Goal: Find specific page/section: Find specific page/section

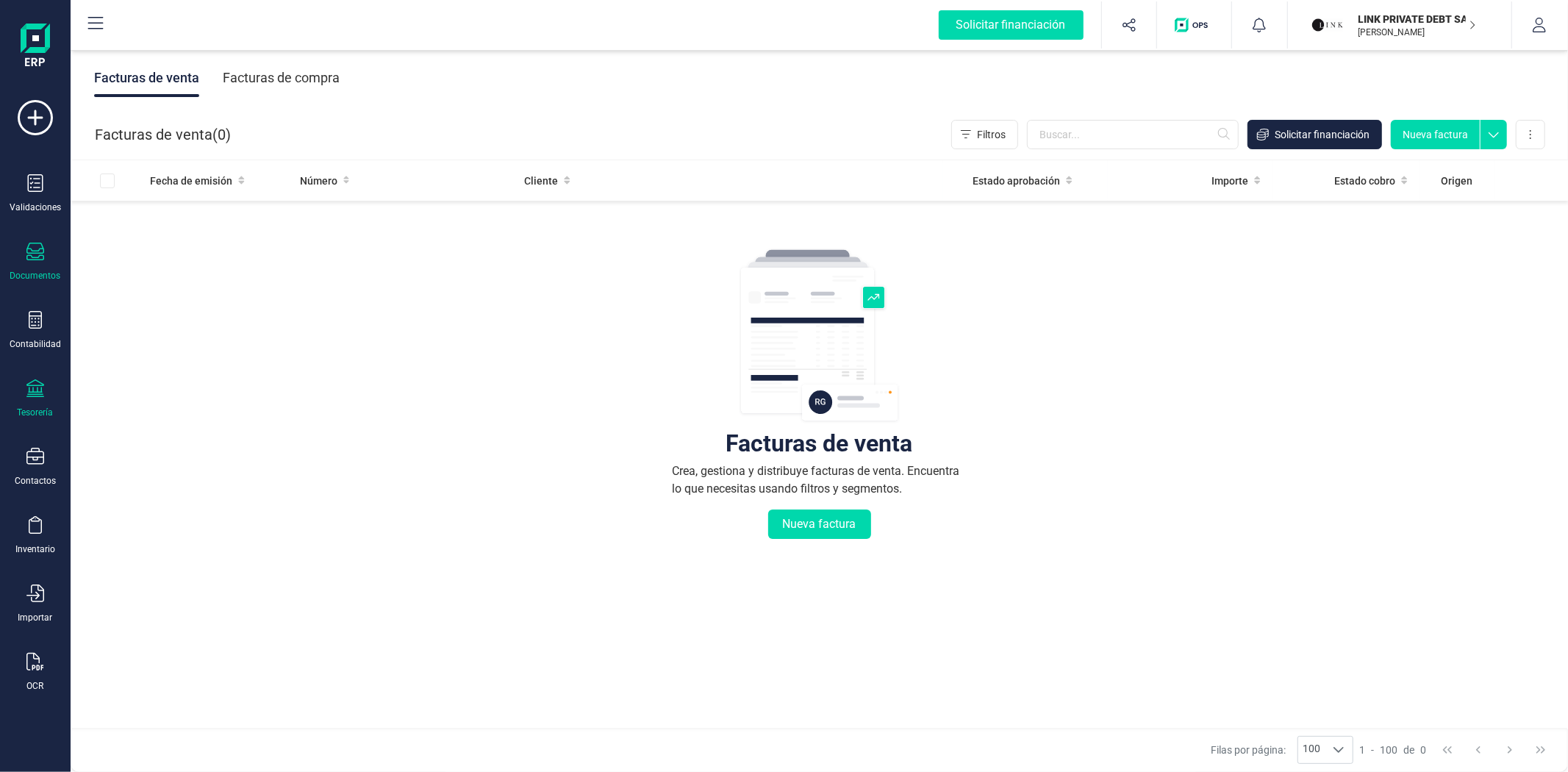
click at [47, 401] on div "Tesorería" at bounding box center [35, 399] width 58 height 39
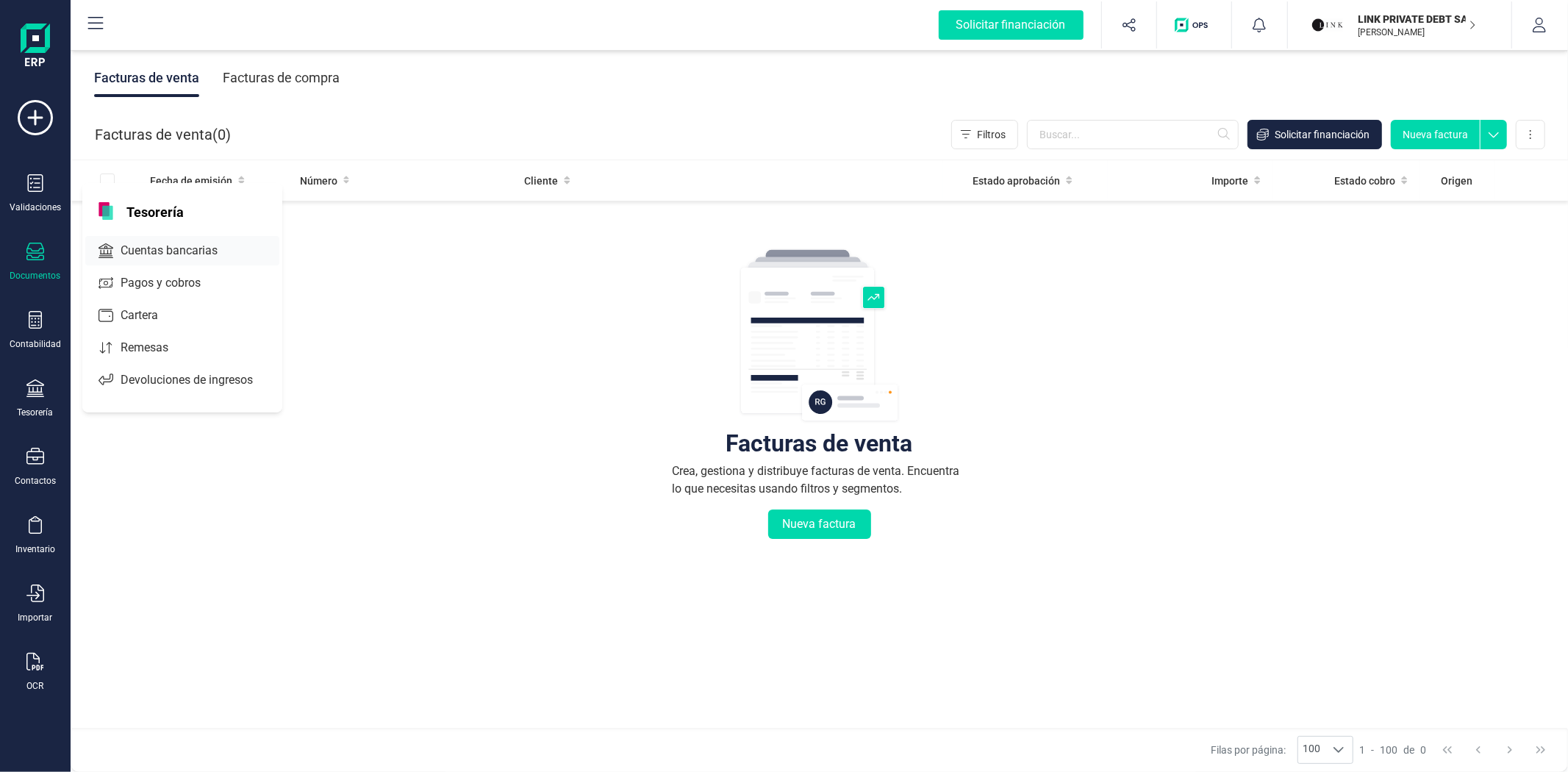
click at [169, 253] on span "Cuentas bancarias" at bounding box center [180, 250] width 130 height 17
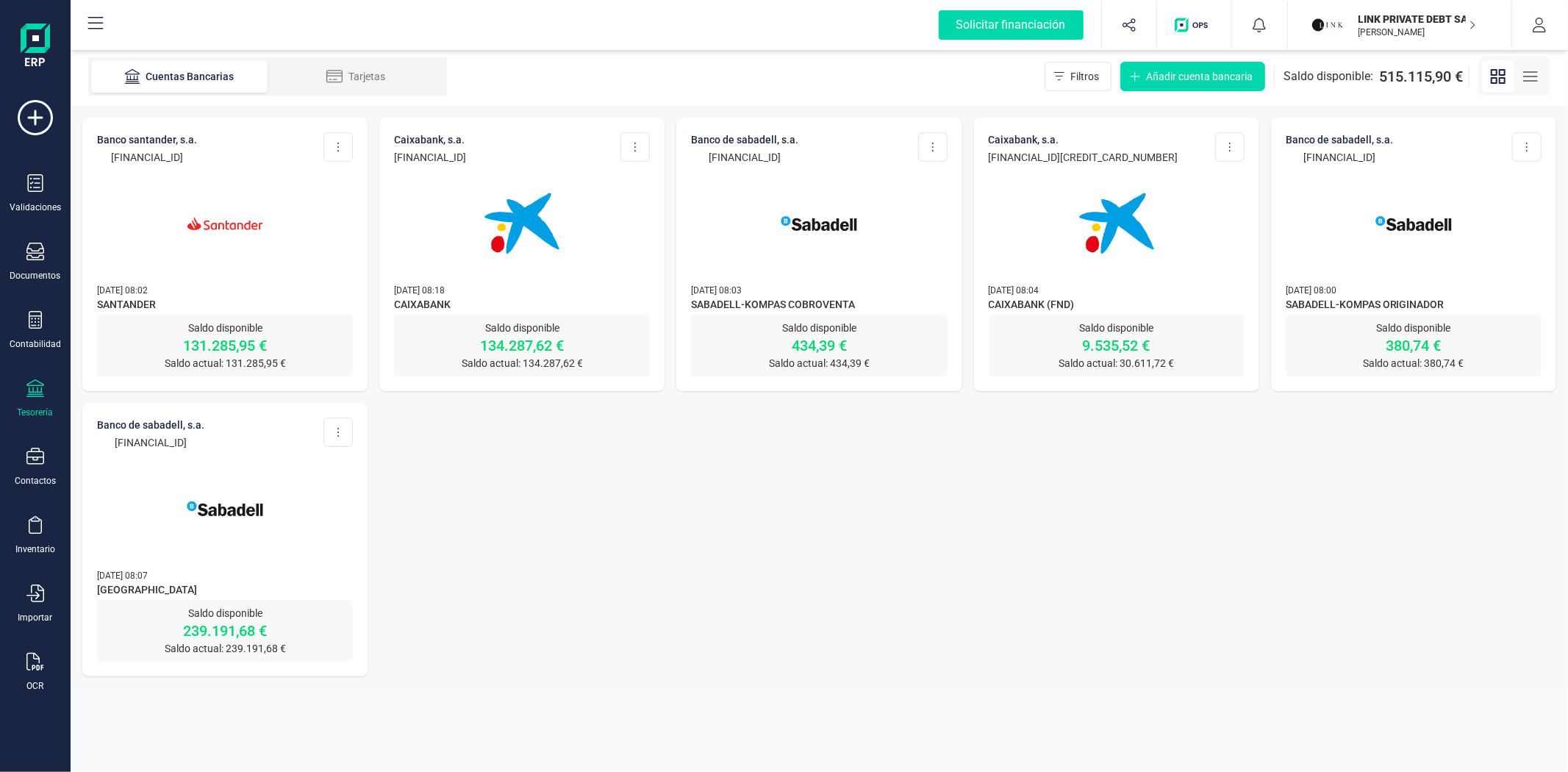
click at [436, 256] on div at bounding box center [522, 215] width 255 height 100
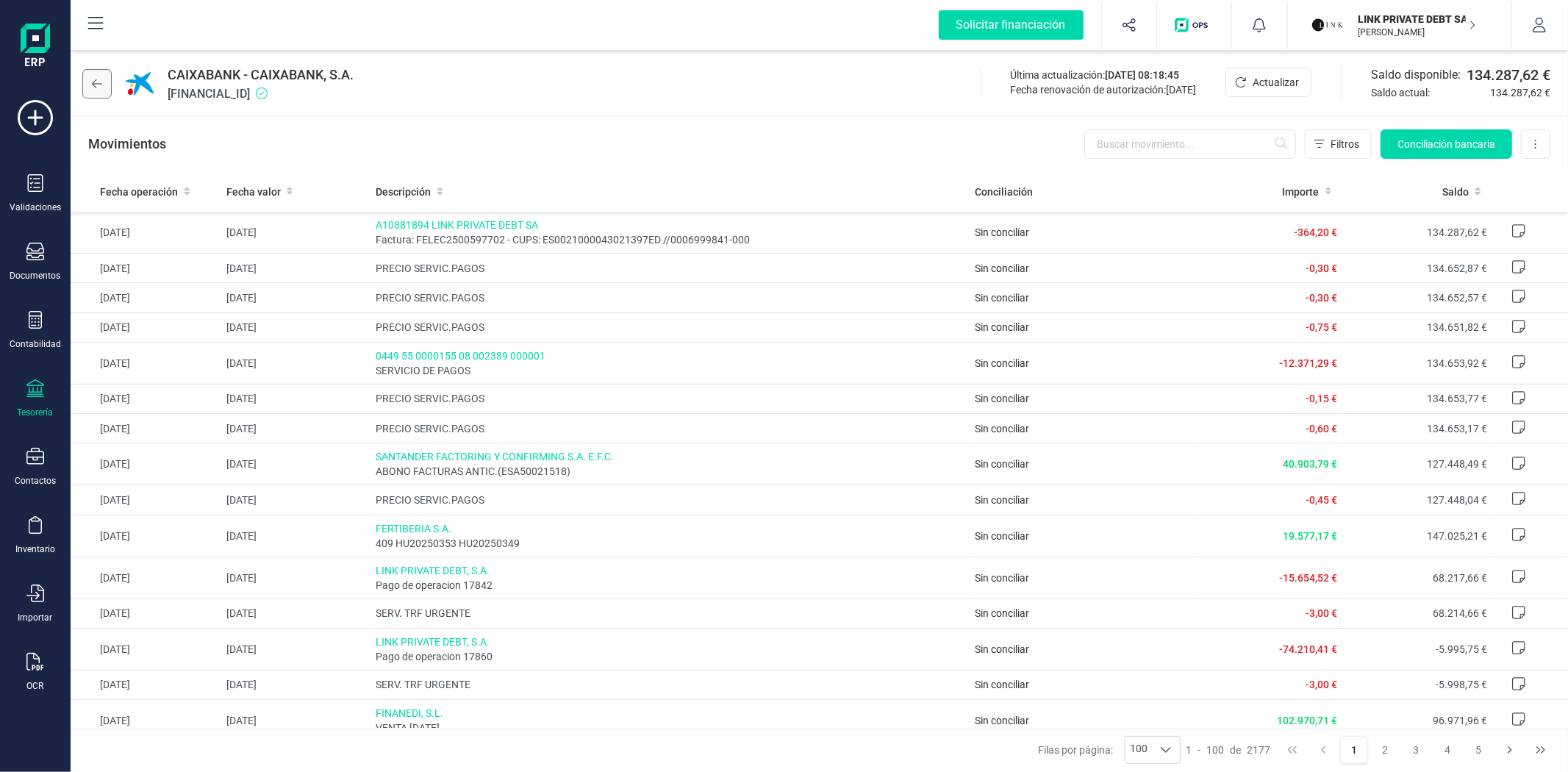
click at [100, 86] on icon at bounding box center [97, 83] width 10 height 12
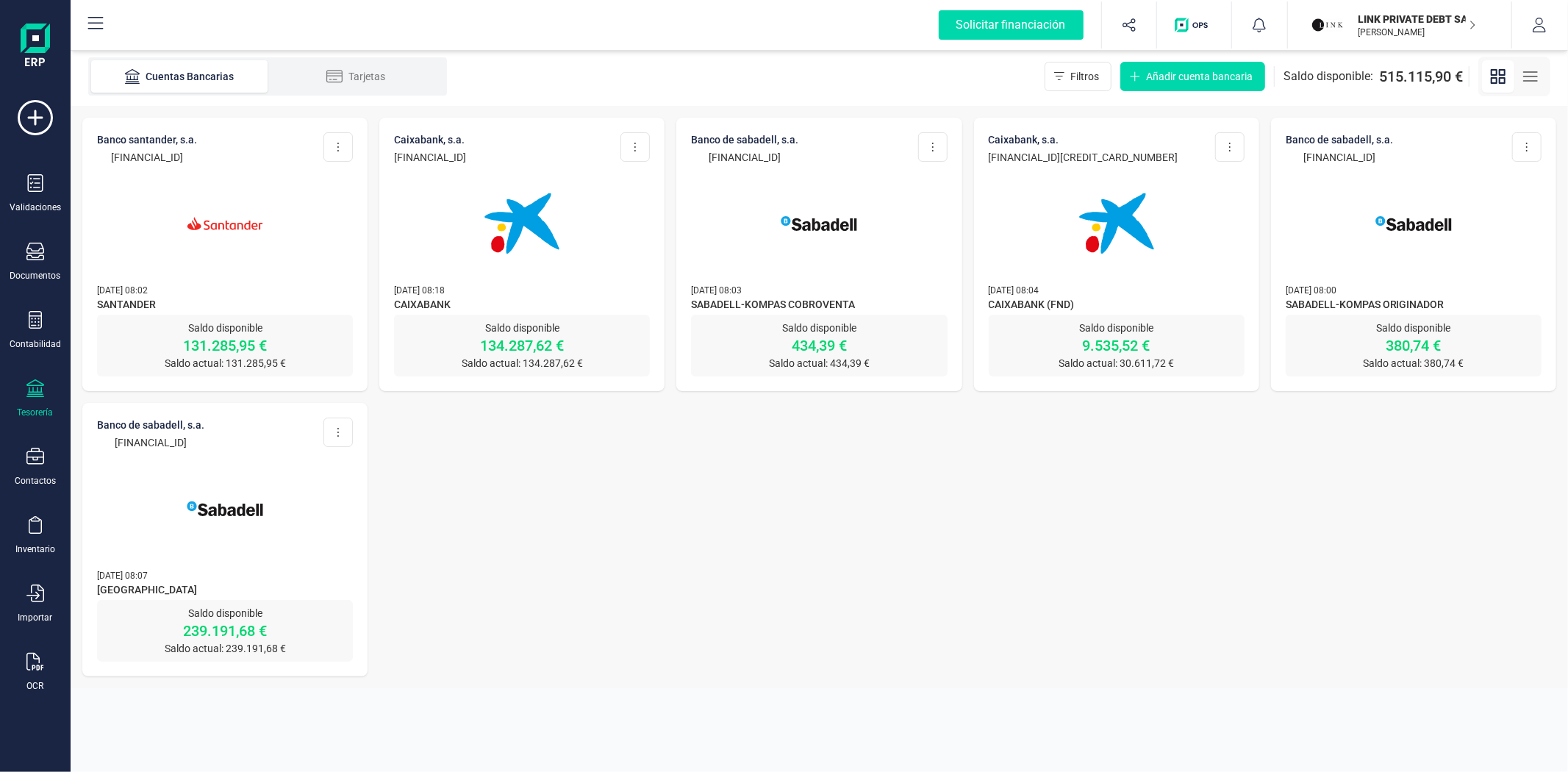
click at [253, 254] on img at bounding box center [224, 223] width 123 height 123
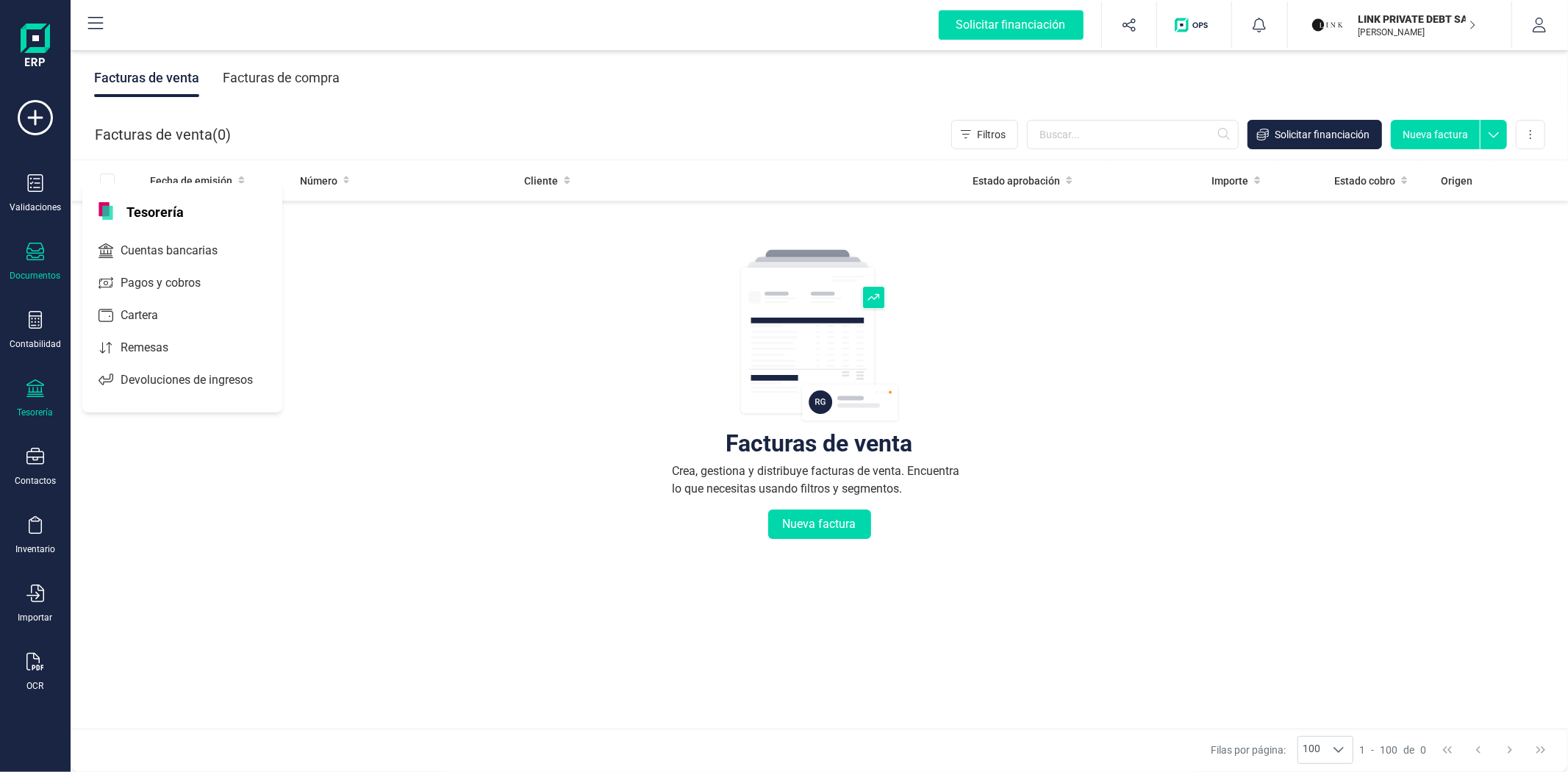
click at [25, 397] on div "Tesorería" at bounding box center [35, 399] width 58 height 39
click at [29, 400] on div at bounding box center [35, 390] width 17 height 21
click at [142, 259] on span "Cuentas bancarias" at bounding box center [180, 250] width 130 height 17
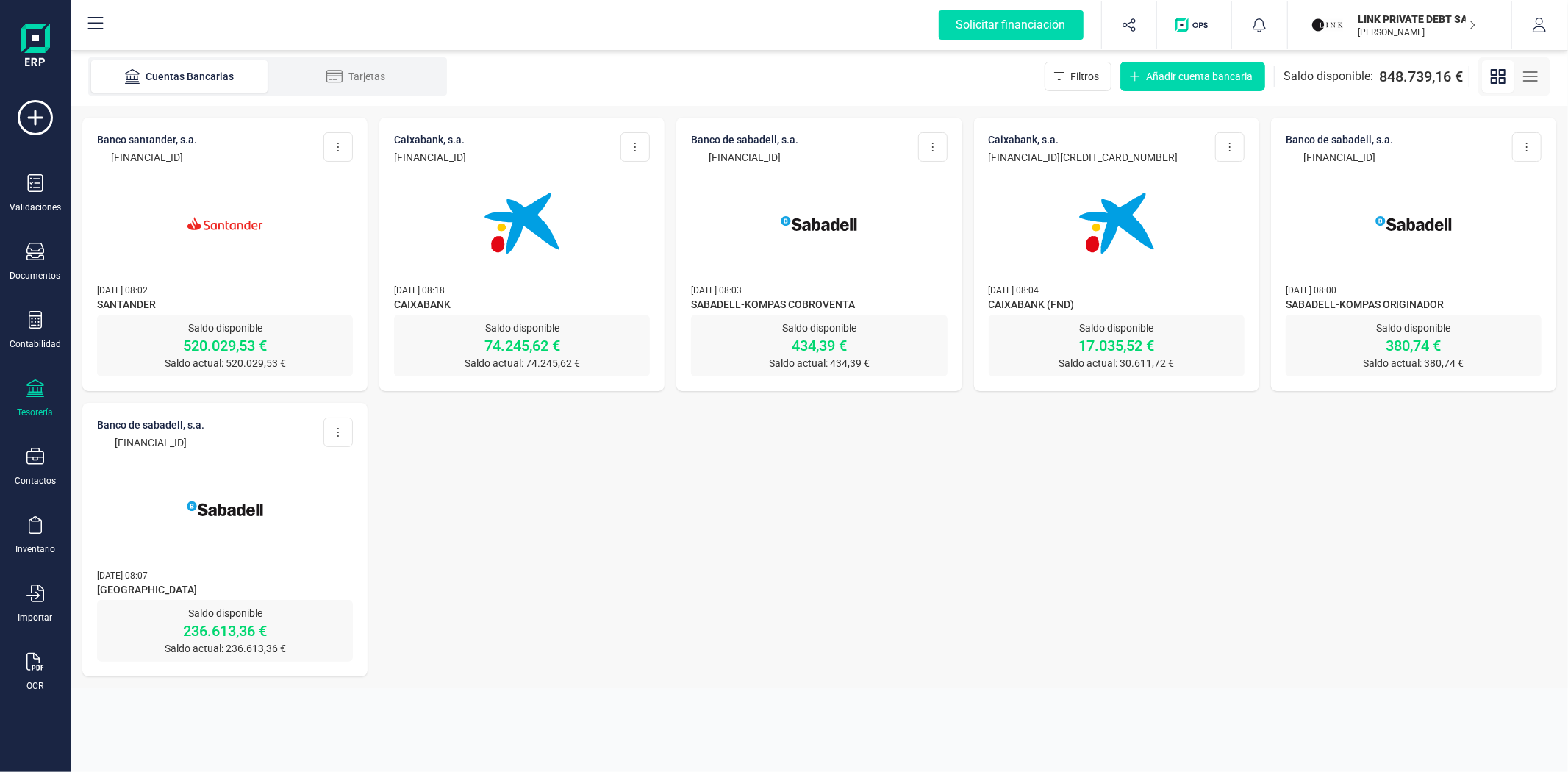
click at [230, 267] on img at bounding box center [224, 223] width 123 height 123
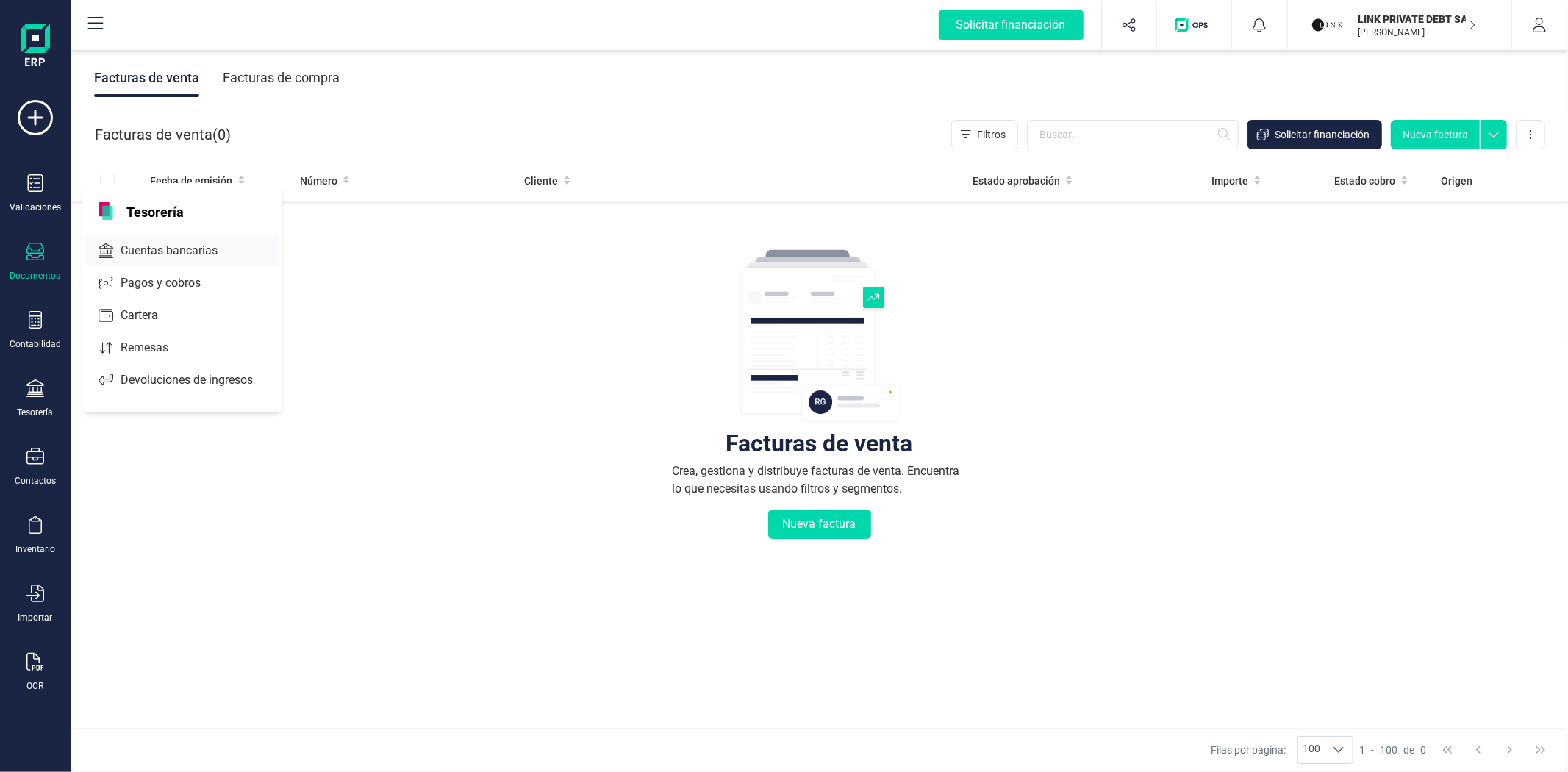
click at [145, 238] on div "Cuentas bancarias" at bounding box center [182, 251] width 194 height 29
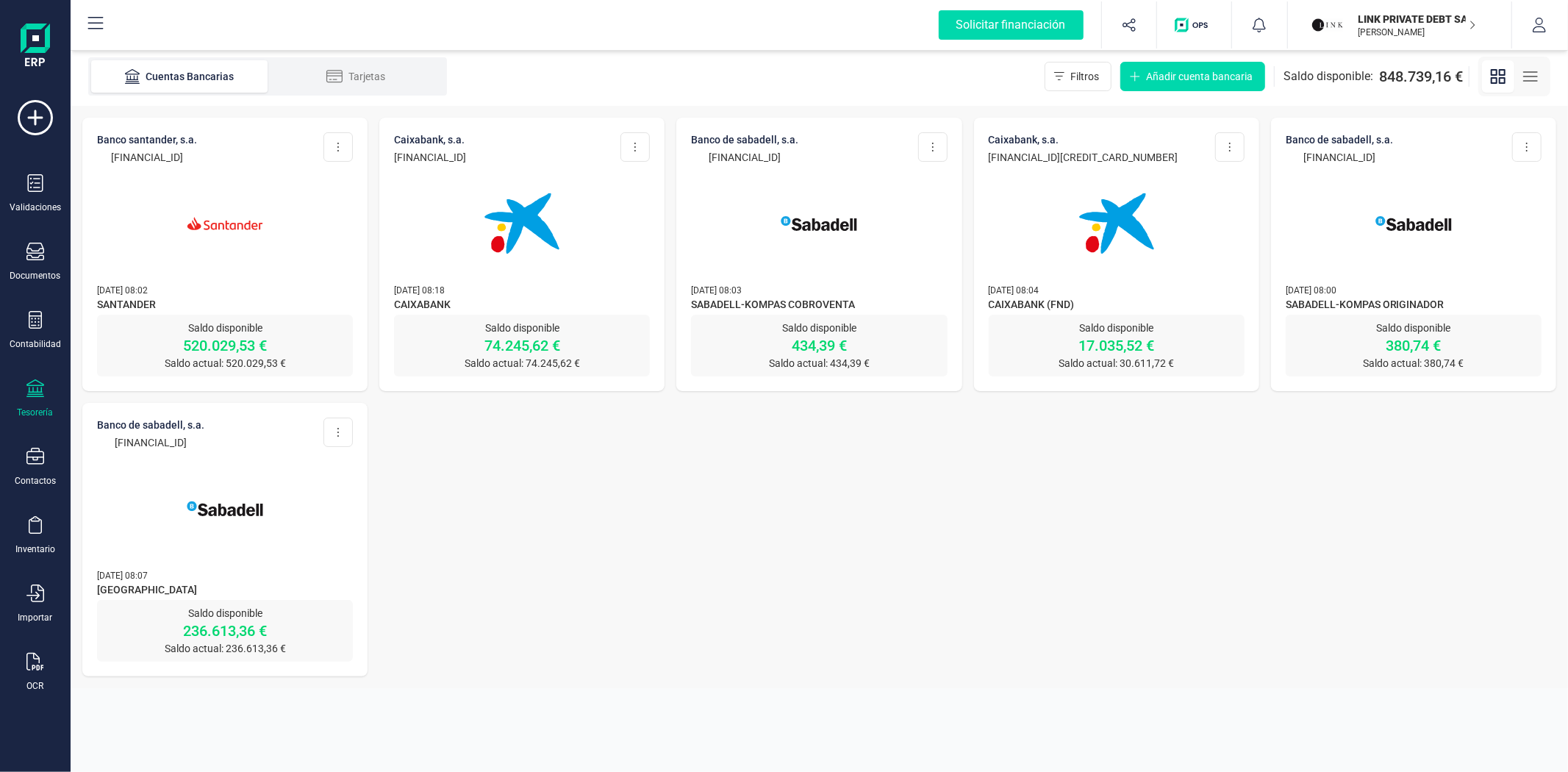
click at [141, 233] on div at bounding box center [224, 215] width 255 height 100
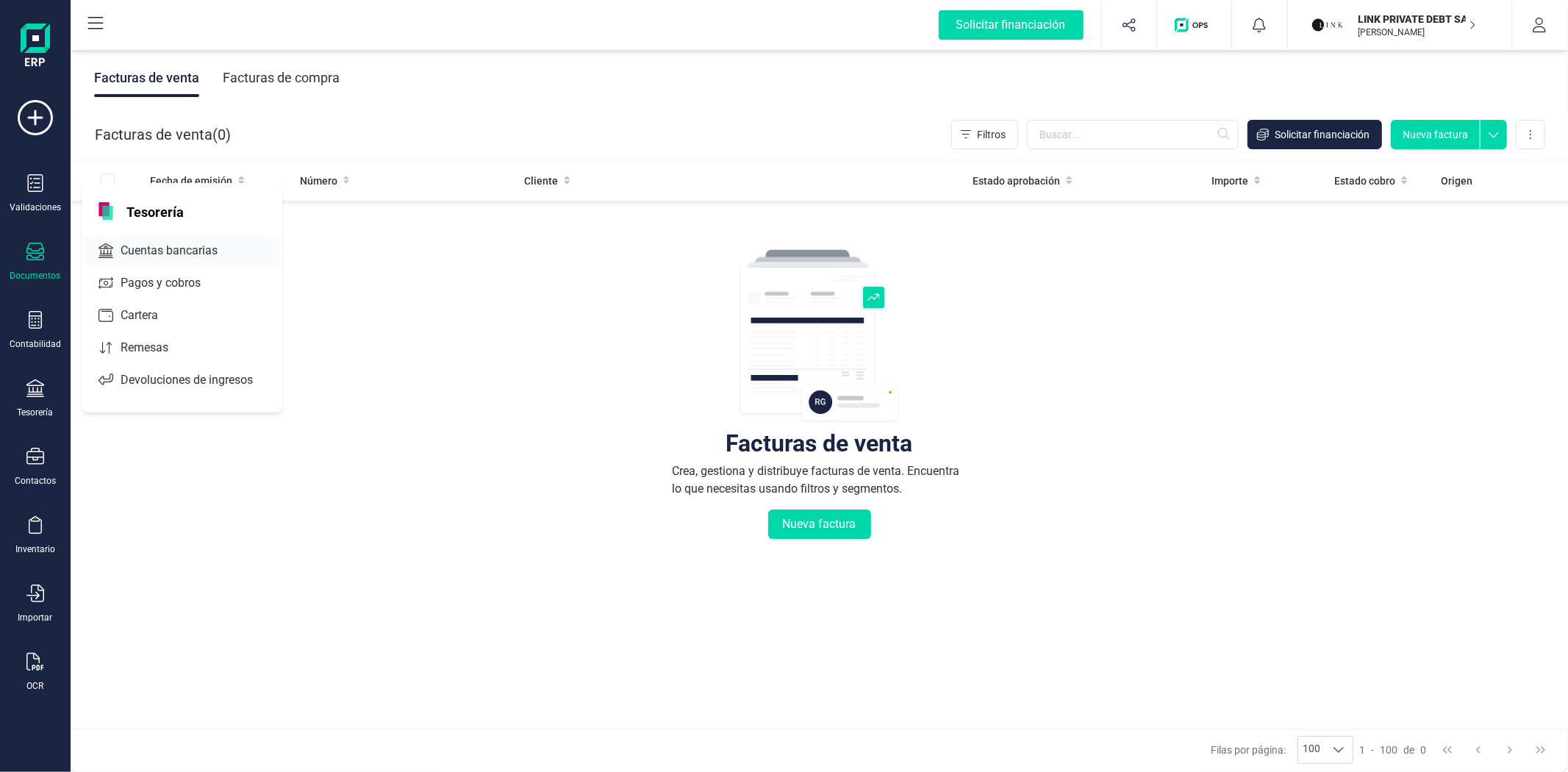
click at [134, 251] on span "Cuentas bancarias" at bounding box center [180, 250] width 130 height 17
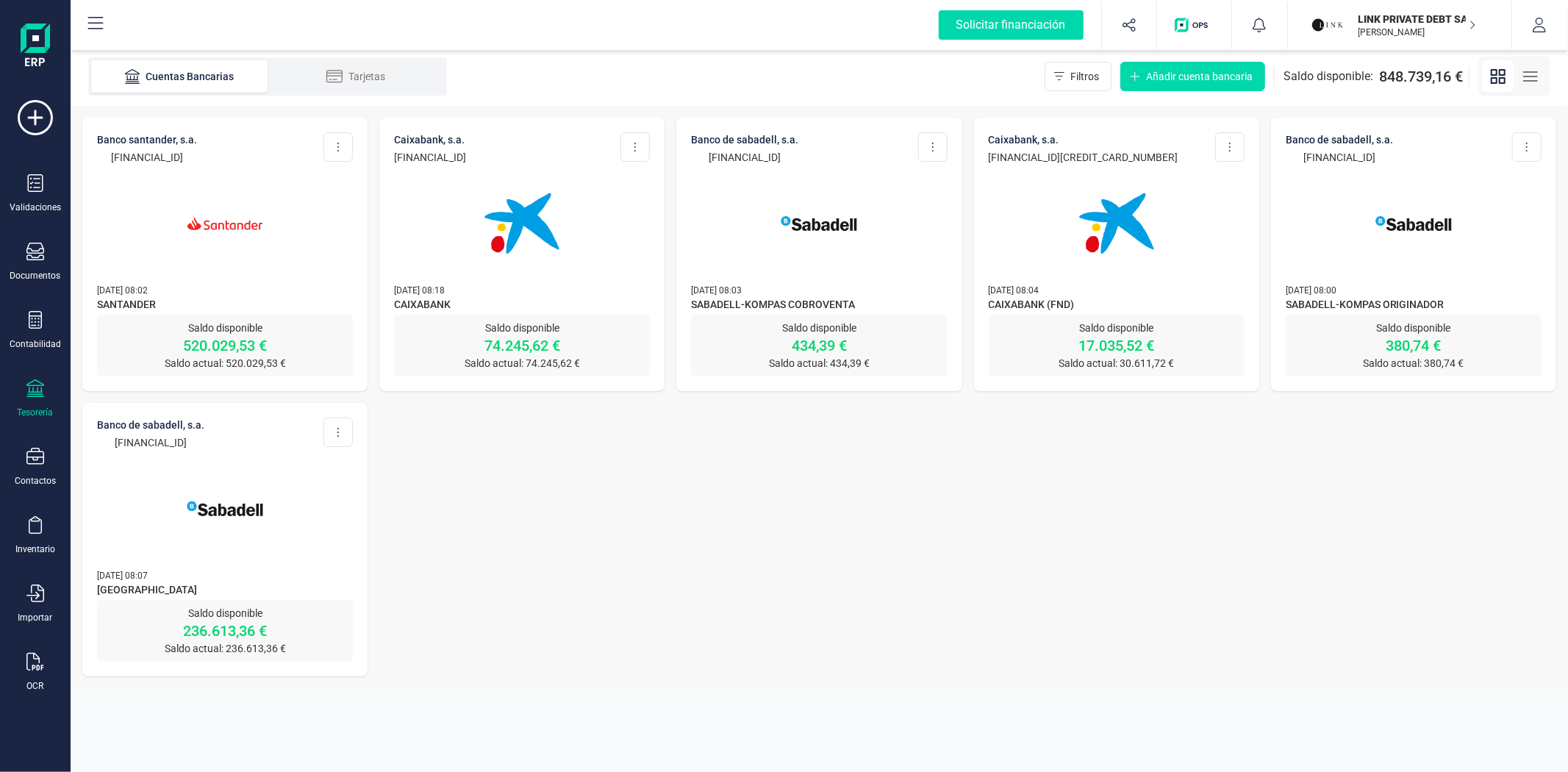
click at [134, 250] on div at bounding box center [224, 215] width 255 height 100
